Goal: Transaction & Acquisition: Purchase product/service

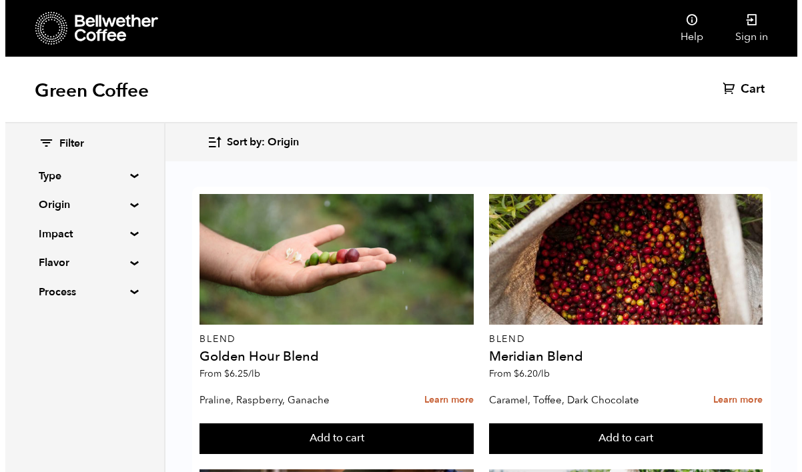
scroll to position [1668, 0]
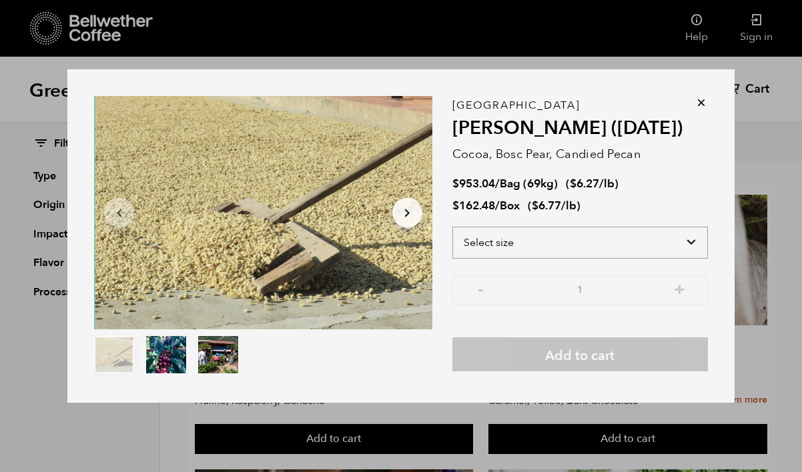
select select "box"
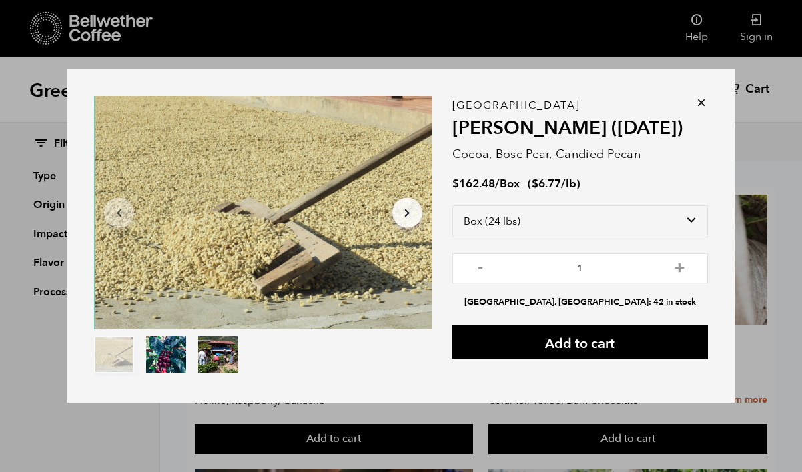
click at [169, 356] on button "item 1" at bounding box center [166, 357] width 40 height 37
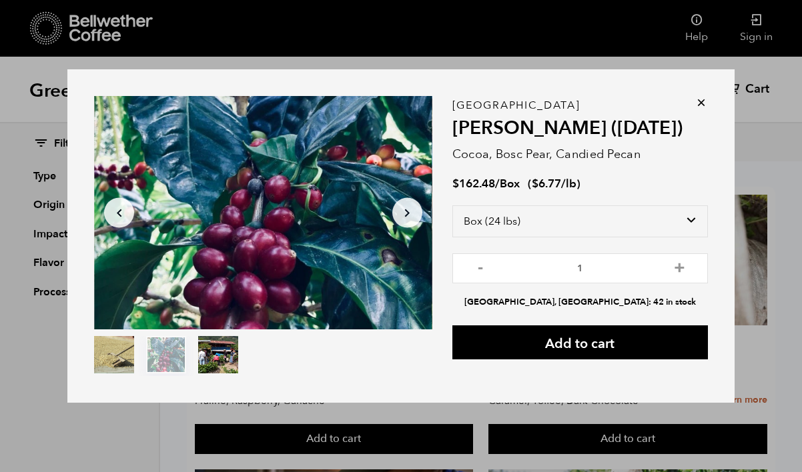
click at [214, 358] on button "item 2" at bounding box center [218, 357] width 40 height 37
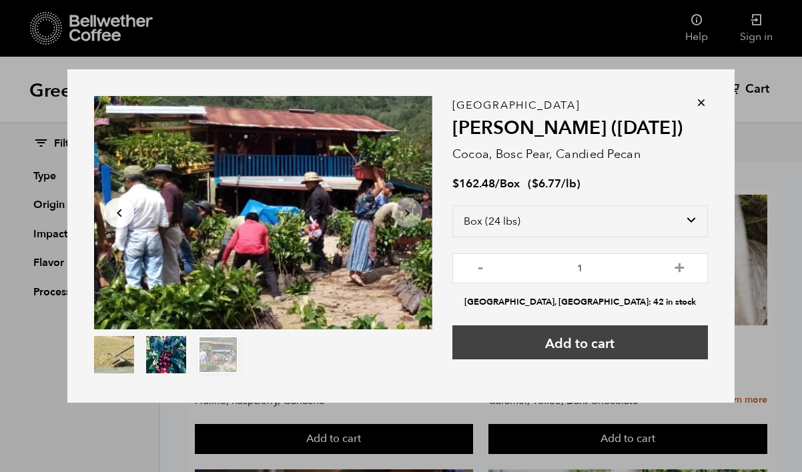
click at [593, 338] on button "Add to cart" at bounding box center [580, 343] width 256 height 34
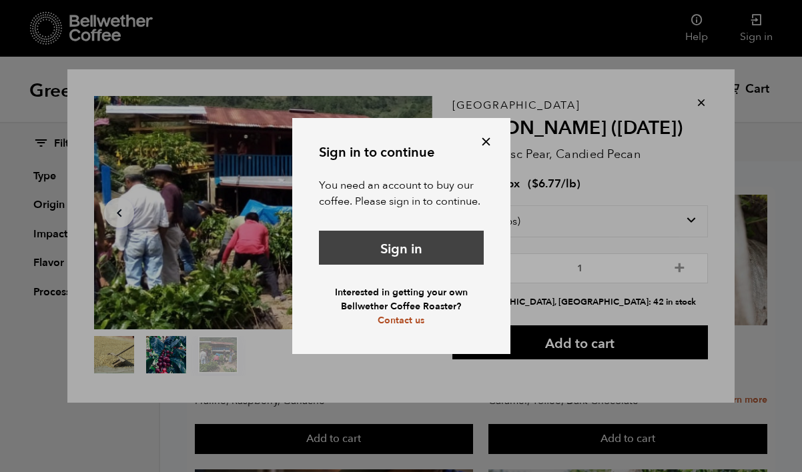
click at [414, 253] on link "Sign in" at bounding box center [401, 248] width 165 height 34
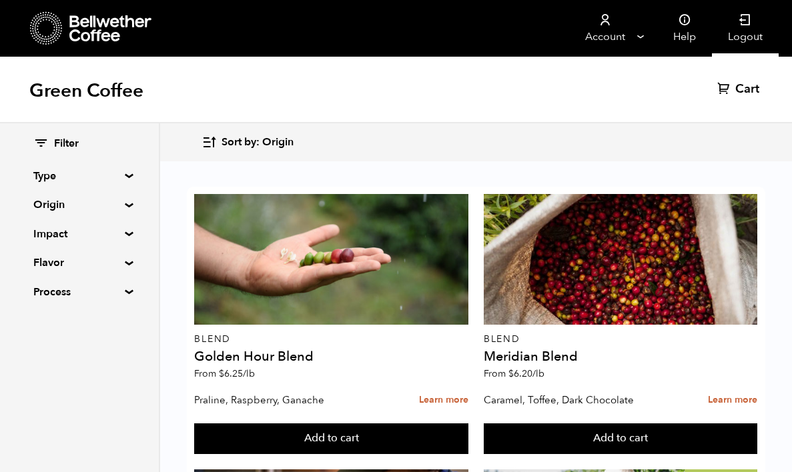
click at [751, 26] on icon at bounding box center [745, 19] width 13 height 13
